Goal: Task Accomplishment & Management: Complete application form

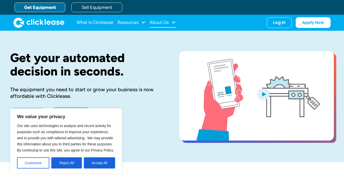
click at [173, 22] on div at bounding box center [173, 22] width 5 height 5
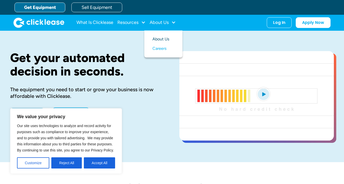
click at [161, 39] on link "About Us" at bounding box center [163, 39] width 22 height 9
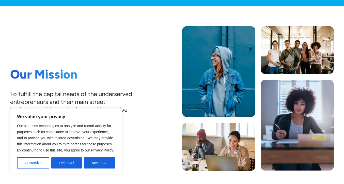
scroll to position [84, 0]
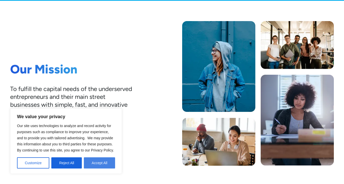
click at [96, 162] on button "Accept All" at bounding box center [99, 162] width 31 height 11
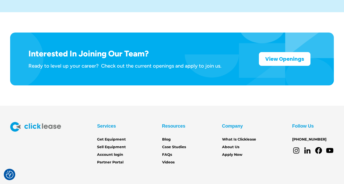
scroll to position [826, 0]
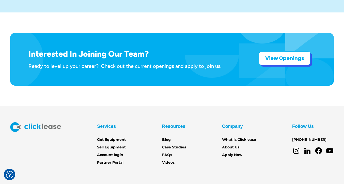
click at [284, 55] on strong "View Openings" at bounding box center [284, 58] width 39 height 7
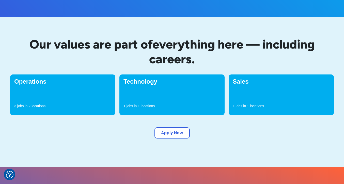
scroll to position [145, 0]
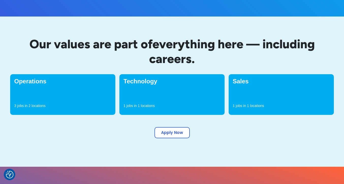
click at [262, 91] on div "Sales 1 jobs in 1 locations" at bounding box center [280, 94] width 105 height 41
click at [235, 83] on h4 "Sales" at bounding box center [280, 81] width 97 height 6
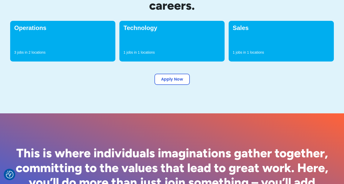
scroll to position [207, 0]
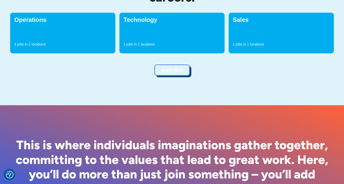
click at [176, 71] on link "Apply Now" at bounding box center [171, 69] width 35 height 11
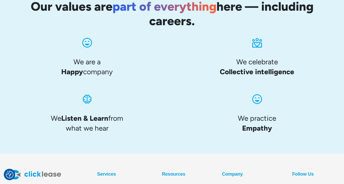
scroll to position [459, 0]
